Goal: Transaction & Acquisition: Download file/media

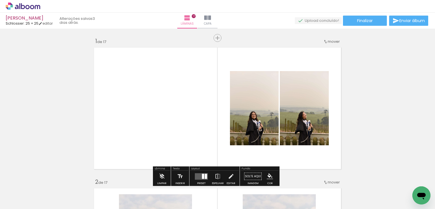
click at [27, 5] on icon at bounding box center [27, 7] width 4 height 4
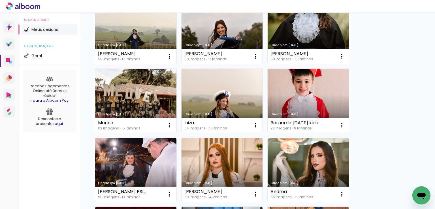
scroll to position [198, 0]
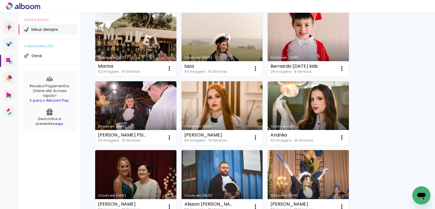
click at [237, 108] on link "Criado em [DATE]" at bounding box center [221, 113] width 81 height 64
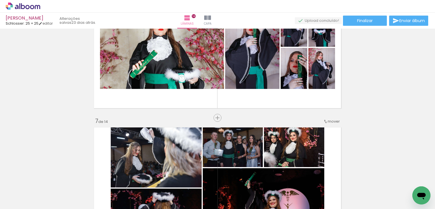
scroll to position [708, 0]
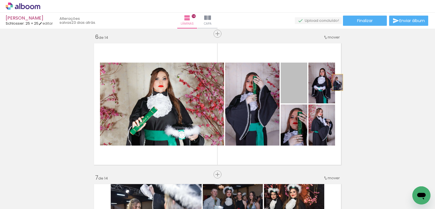
drag, startPoint x: 300, startPoint y: 88, endPoint x: 358, endPoint y: 80, distance: 58.9
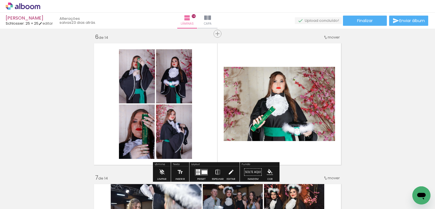
click at [228, 169] on iron-icon at bounding box center [231, 171] width 6 height 11
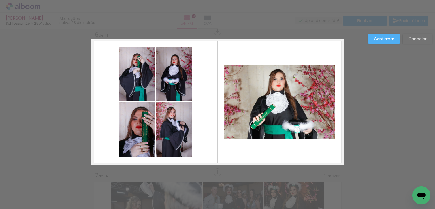
click at [272, 100] on quentale-photo at bounding box center [279, 102] width 111 height 74
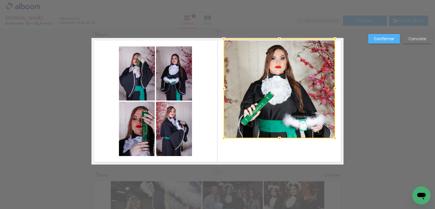
drag, startPoint x: 276, startPoint y: 63, endPoint x: 279, endPoint y: 35, distance: 28.1
click at [279, 35] on div at bounding box center [279, 38] width 11 height 11
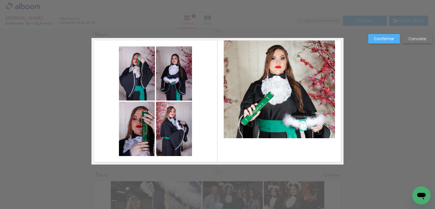
click at [275, 111] on quentale-photo at bounding box center [279, 88] width 111 height 99
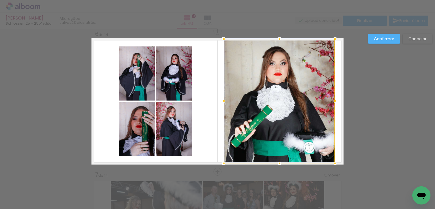
drag, startPoint x: 277, startPoint y: 136, endPoint x: 278, endPoint y: 163, distance: 27.2
click at [278, 163] on div at bounding box center [279, 163] width 11 height 11
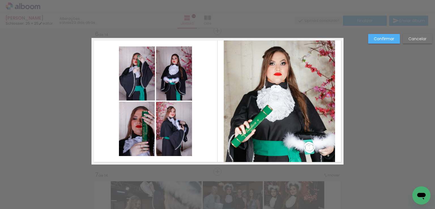
click at [302, 111] on quentale-photo at bounding box center [279, 101] width 111 height 125
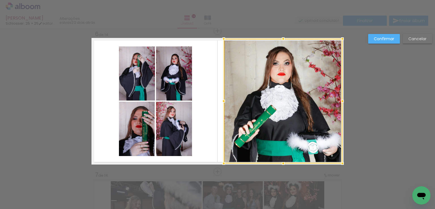
drag, startPoint x: 334, startPoint y: 101, endPoint x: 342, endPoint y: 101, distance: 7.9
click at [342, 101] on div at bounding box center [341, 100] width 11 height 11
click at [297, 102] on quentale-photo at bounding box center [283, 101] width 119 height 125
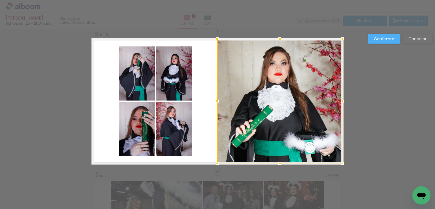
drag, startPoint x: 223, startPoint y: 98, endPoint x: 341, endPoint y: 58, distance: 125.1
click at [216, 98] on div at bounding box center [216, 100] width 11 height 11
click at [0, 0] on slot "Confirmar" at bounding box center [0, 0] width 0 height 0
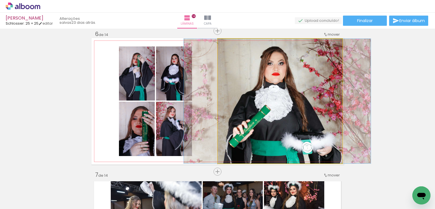
drag, startPoint x: 284, startPoint y: 89, endPoint x: 281, endPoint y: 89, distance: 2.8
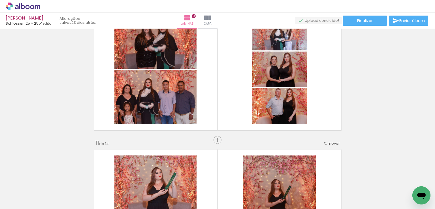
scroll to position [1418, 0]
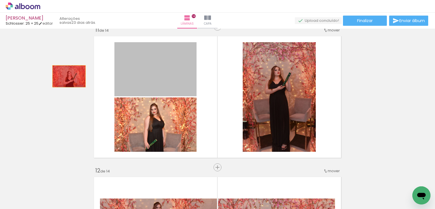
drag, startPoint x: 160, startPoint y: 71, endPoint x: 67, endPoint y: 76, distance: 93.8
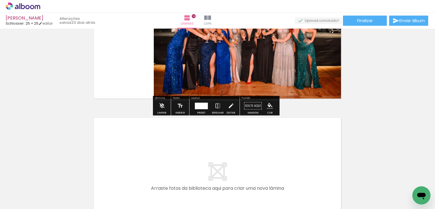
scroll to position [1927, 0]
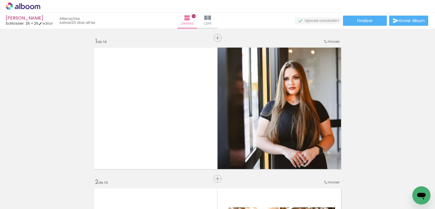
scroll to position [1927, 0]
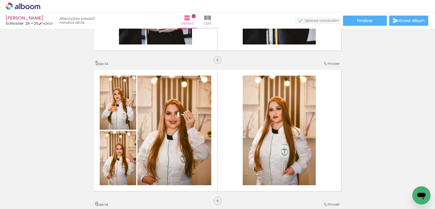
scroll to position [682, 0]
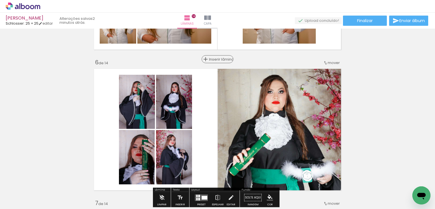
click at [215, 58] on span "Inserir lâmina" at bounding box center [220, 59] width 22 height 4
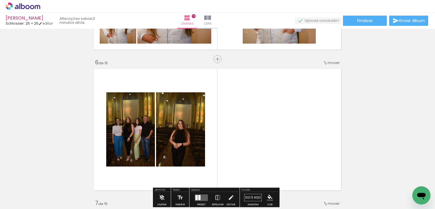
scroll to position [710, 0]
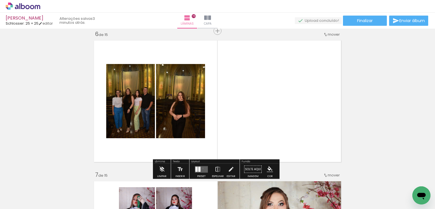
click at [201, 168] on quentale-layouter at bounding box center [201, 169] width 13 height 7
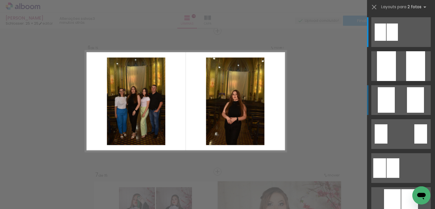
click at [407, 101] on div at bounding box center [415, 99] width 17 height 25
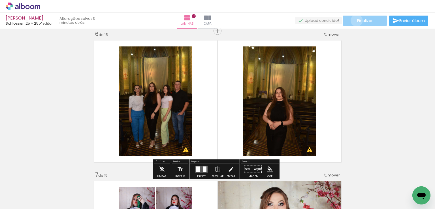
click at [354, 20] on paper-button "Finalizar" at bounding box center [365, 21] width 44 height 10
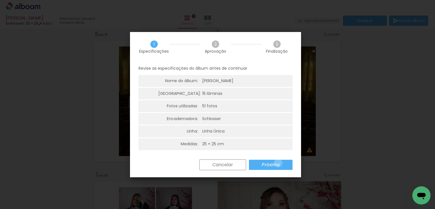
click at [0, 0] on slot "Próximo" at bounding box center [0, 0] width 0 height 0
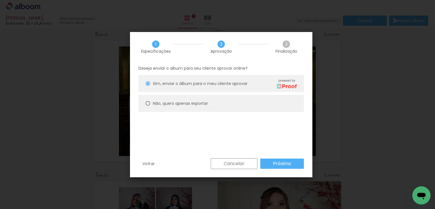
click at [213, 100] on paper-radio-button "Não, quero apenas exportar" at bounding box center [220, 103] width 165 height 17
type paper-radio-button "on"
click at [294, 161] on paper-button "Próximo" at bounding box center [282, 163] width 44 height 10
type input "Alta, 300 DPI"
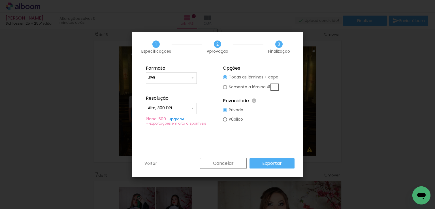
click at [0, 0] on slot "Exportar" at bounding box center [0, 0] width 0 height 0
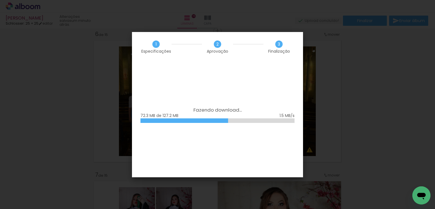
scroll to position [0, 1578]
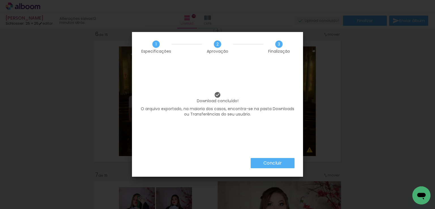
scroll to position [0, 1578]
click at [0, 0] on slot "Concluir" at bounding box center [0, 0] width 0 height 0
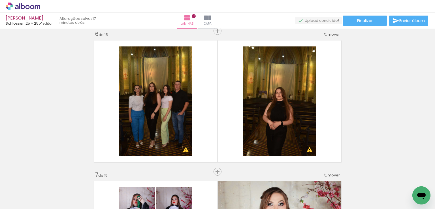
scroll to position [0, 1578]
